Goal: Task Accomplishment & Management: Manage account settings

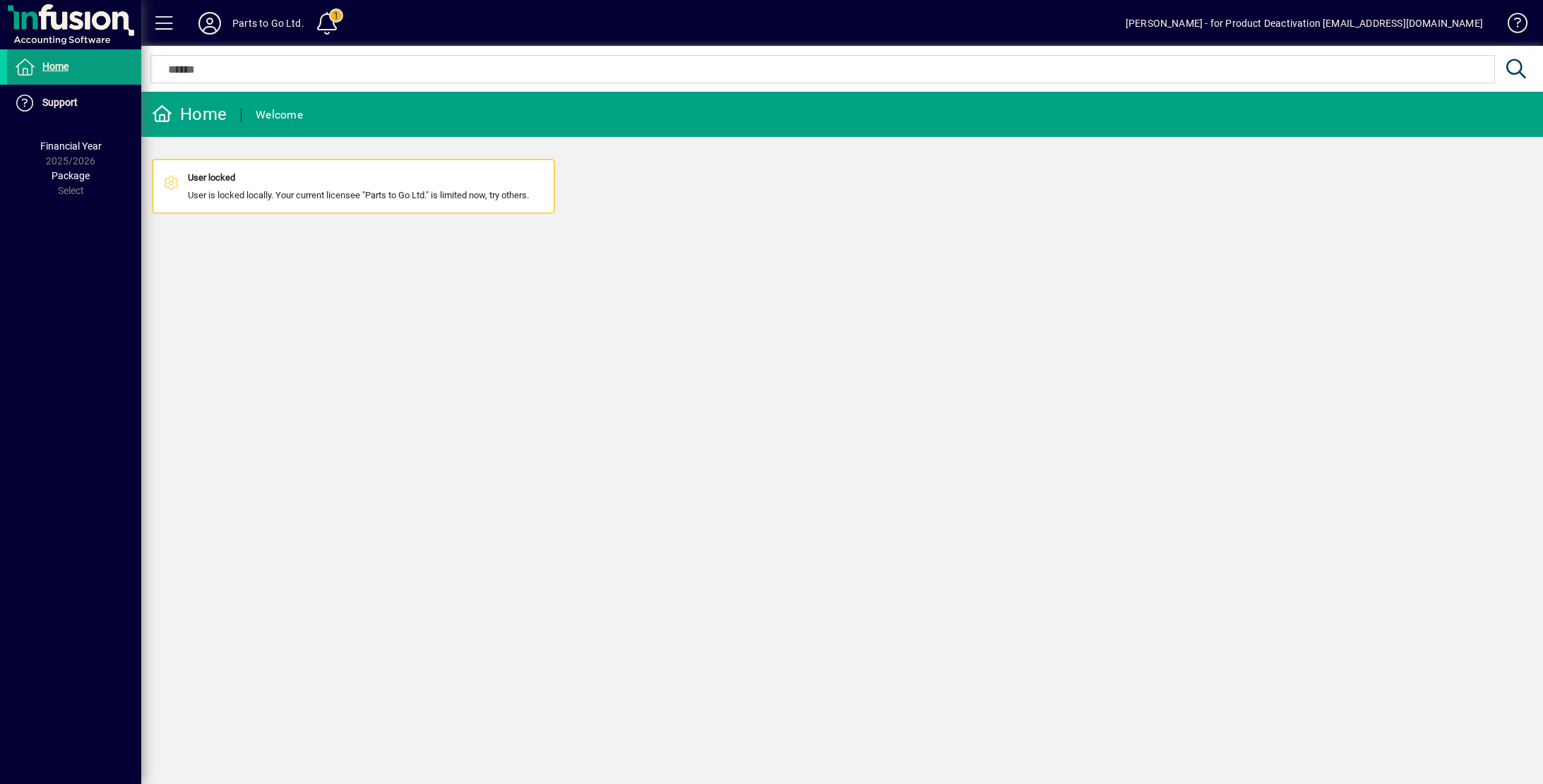
click at [1518, 31] on span at bounding box center [1512, 26] width 34 height 34
click at [207, 28] on icon at bounding box center [209, 23] width 28 height 22
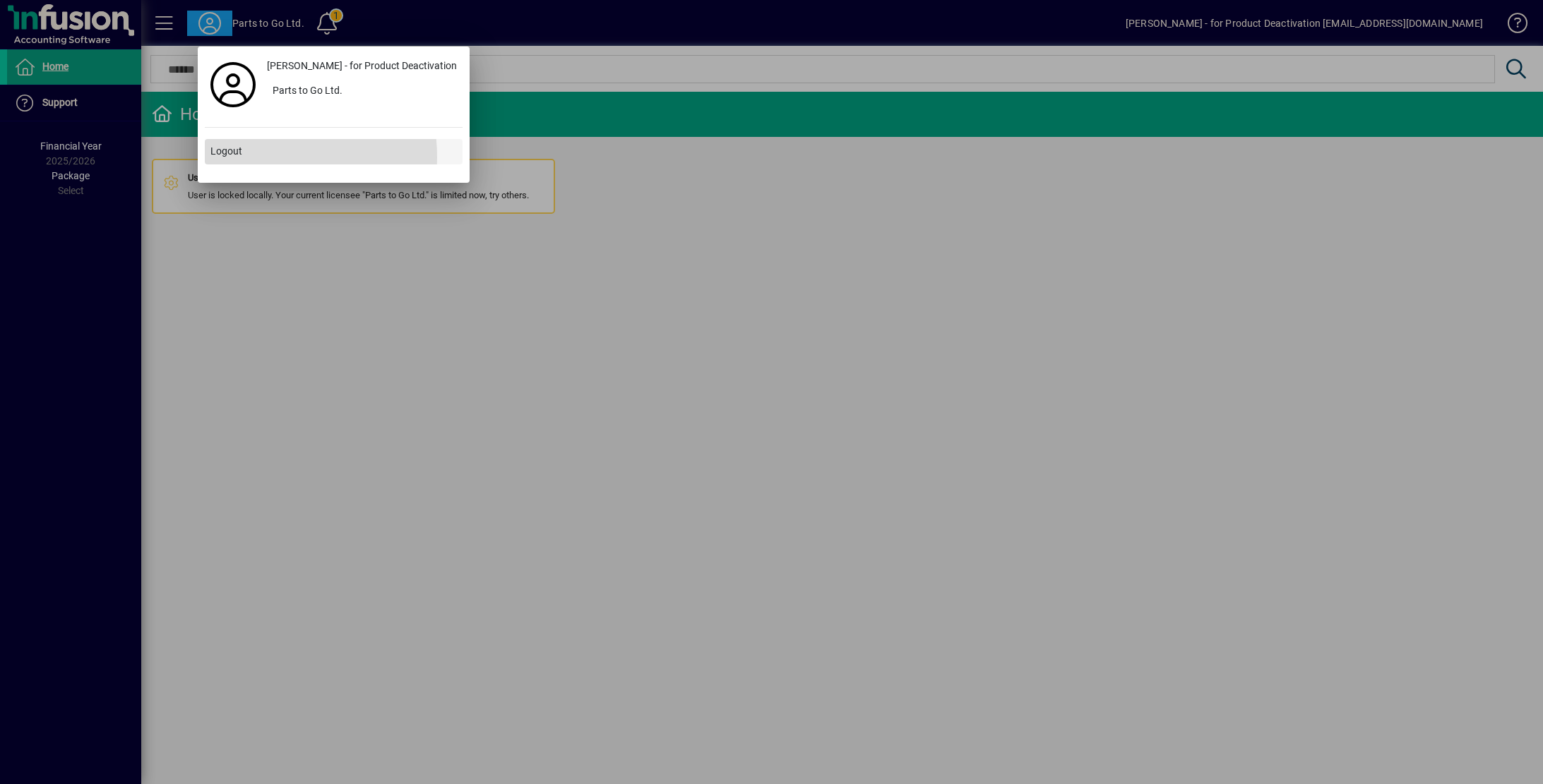
click at [241, 157] on span "Logout" at bounding box center [227, 151] width 32 height 14
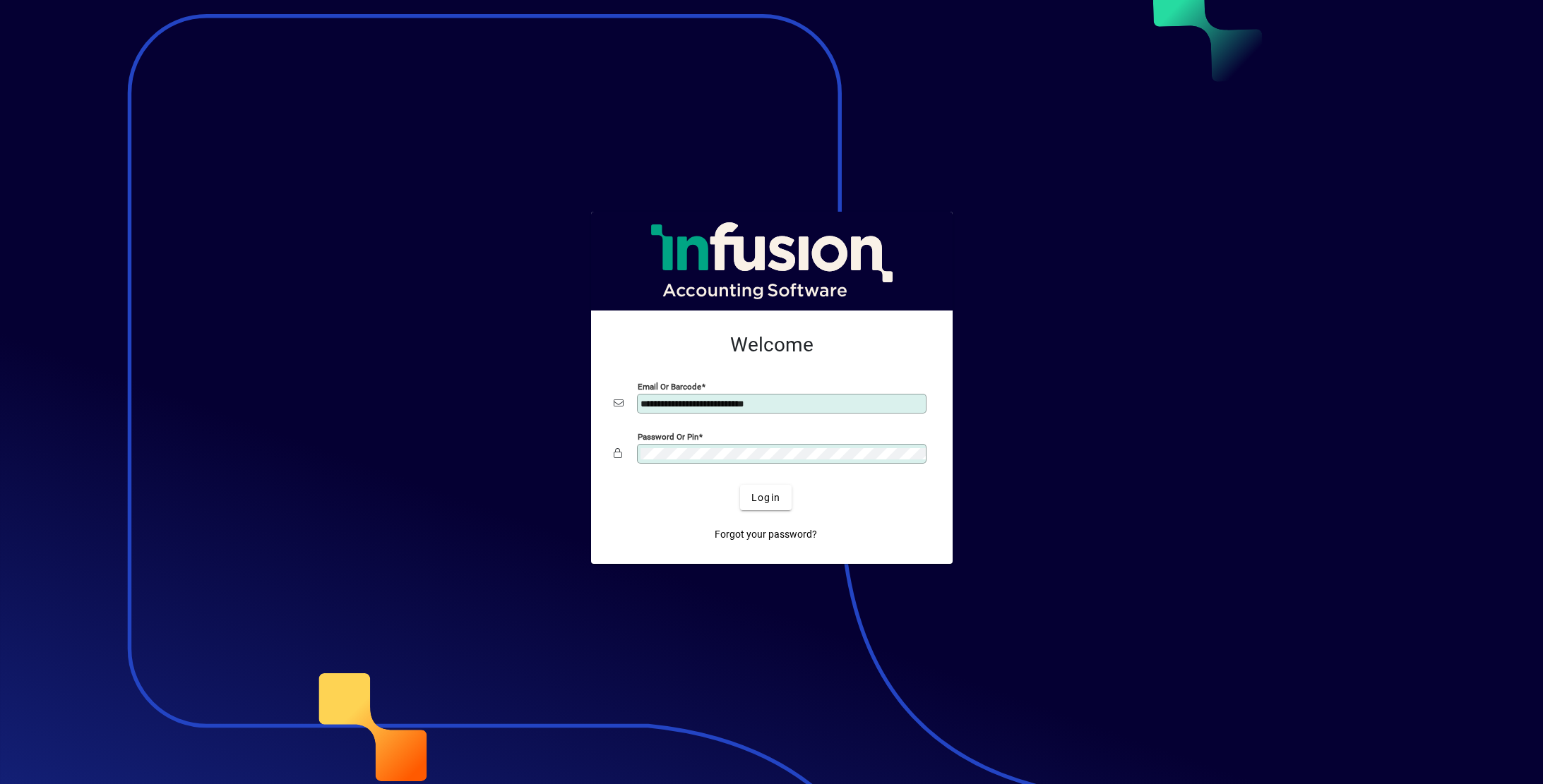
click at [926, 398] on div at bounding box center [926, 398] width 0 height 0
type input "**********"
click at [766, 487] on span "submit" at bounding box center [766, 497] width 51 height 34
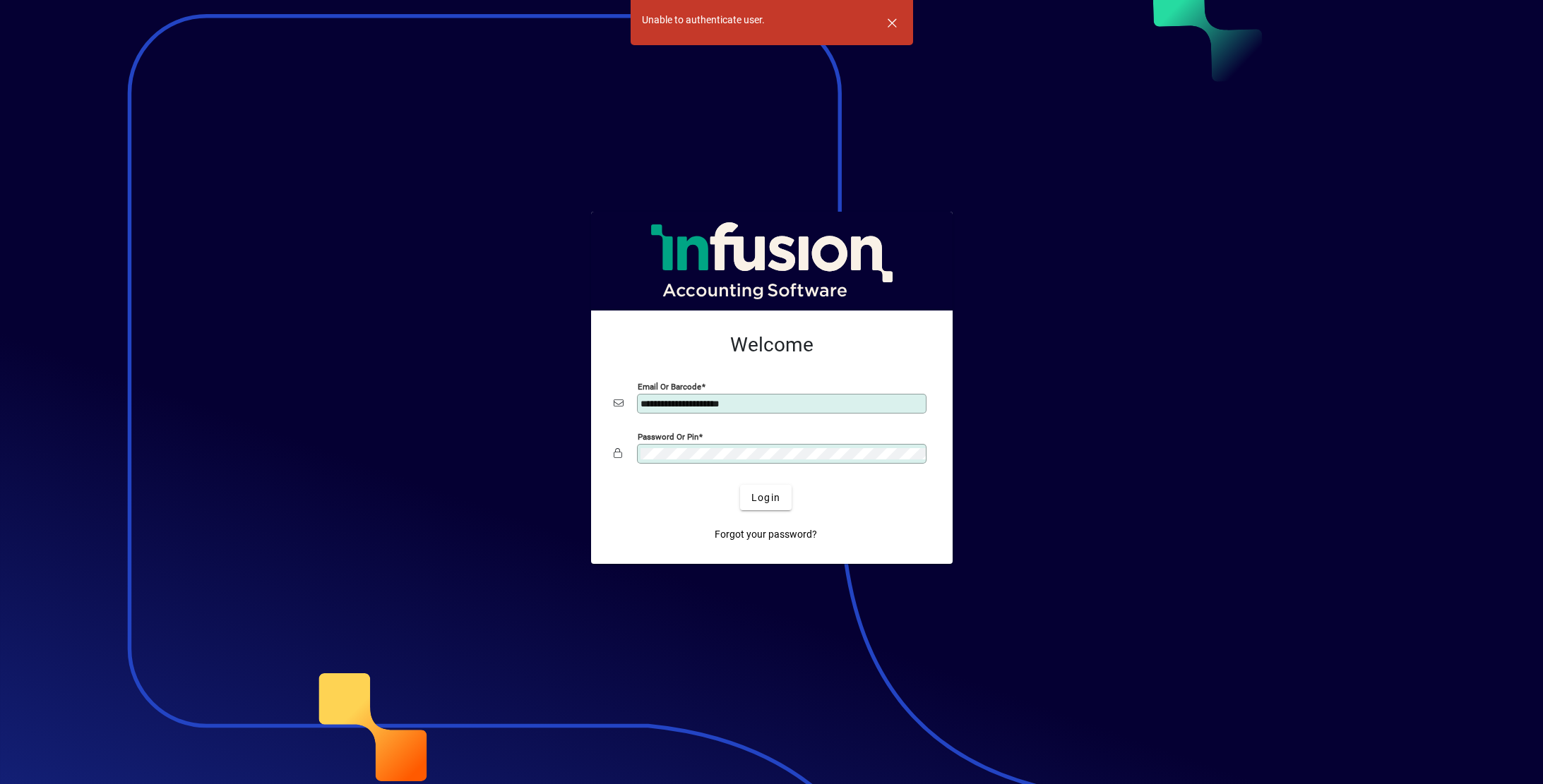
click at [926, 398] on div at bounding box center [926, 398] width 0 height 0
click at [774, 502] on span "Login" at bounding box center [766, 498] width 29 height 14
